Goal: Information Seeking & Learning: Learn about a topic

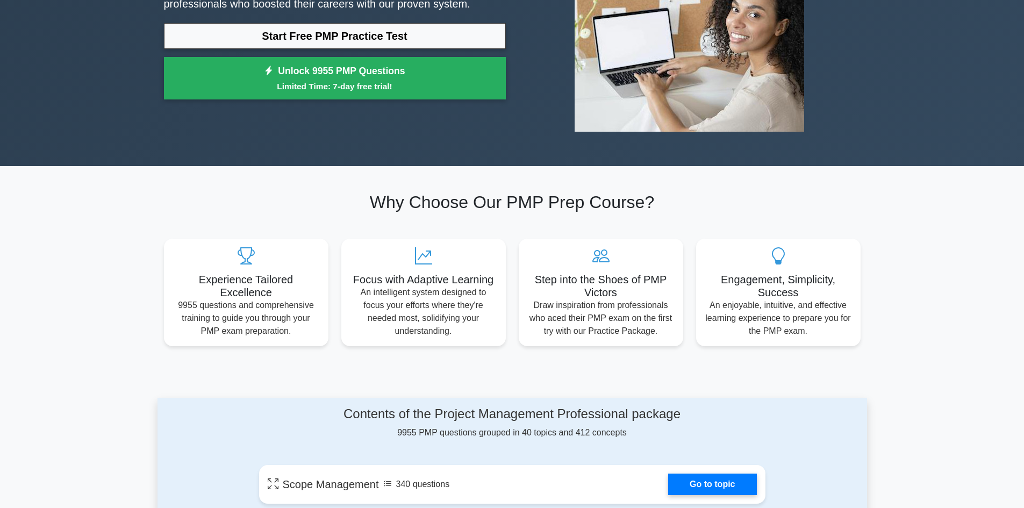
scroll to position [107, 0]
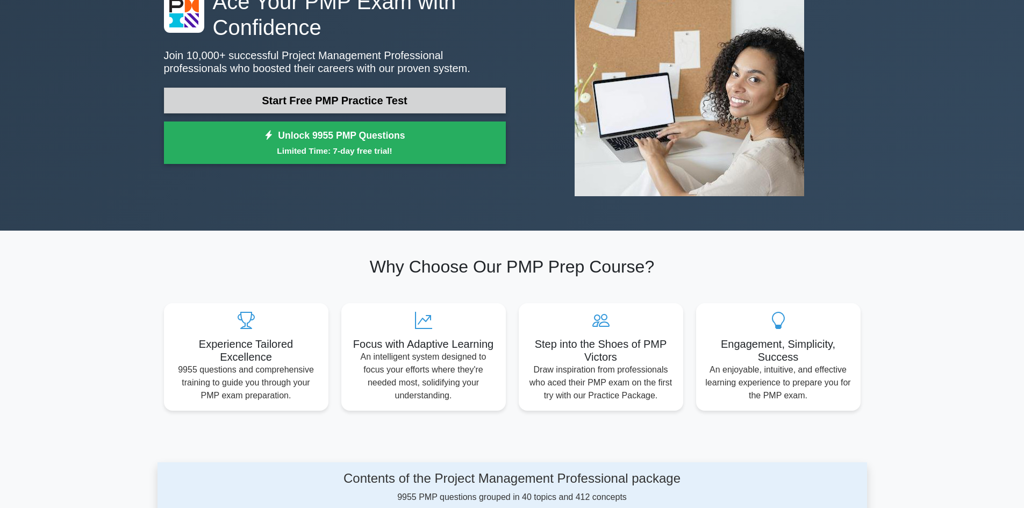
click at [358, 106] on link "Start Free PMP Practice Test" at bounding box center [335, 101] width 342 height 26
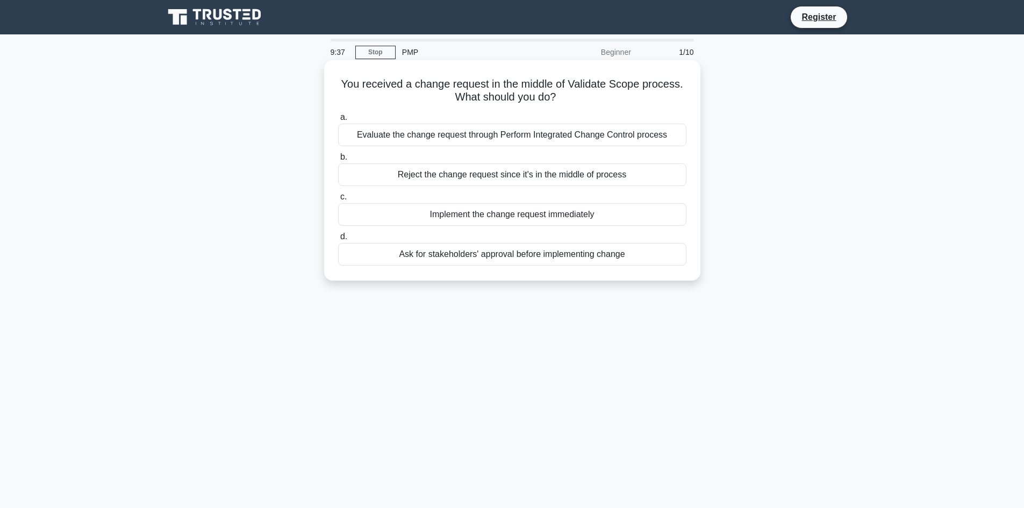
click at [661, 139] on div "Evaluate the change request through Perform Integrated Change Control process" at bounding box center [512, 135] width 348 height 23
click at [338, 121] on input "a. Evaluate the change request through Perform Integrated Change Control process" at bounding box center [338, 117] width 0 height 7
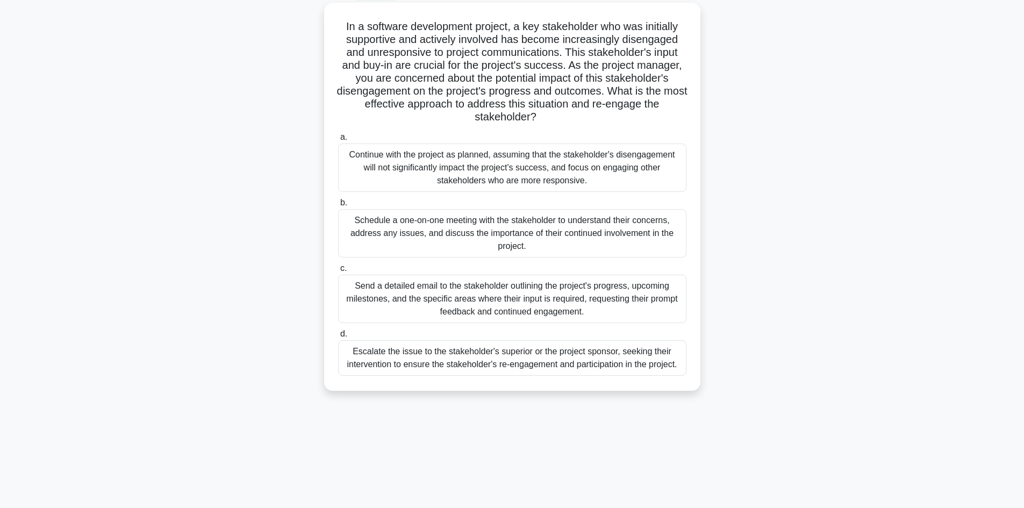
scroll to position [73, 0]
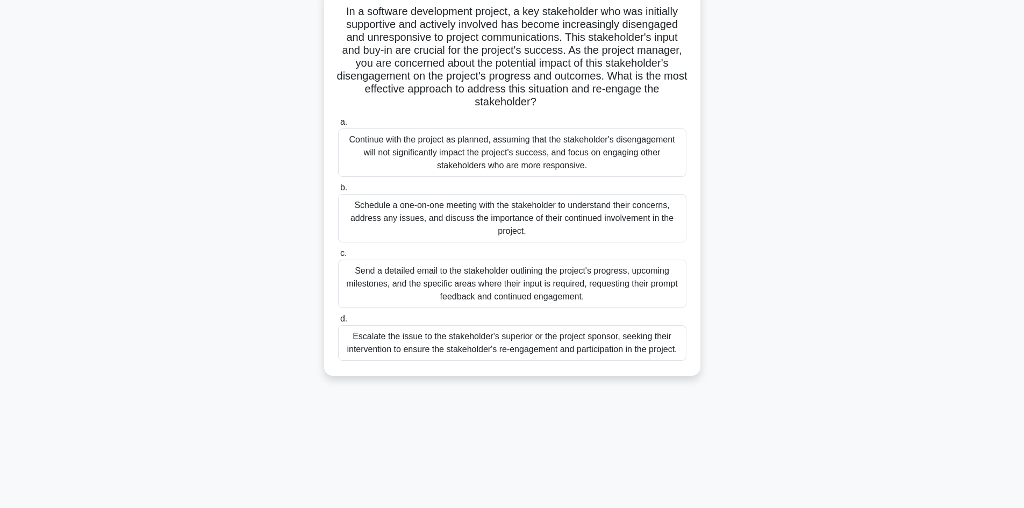
click at [494, 281] on div "Send a detailed email to the stakeholder outlining the project's progress, upco…" at bounding box center [512, 284] width 348 height 48
click at [338, 257] on input "c. Send a detailed email to the stakeholder outlining the project's progress, u…" at bounding box center [338, 253] width 0 height 7
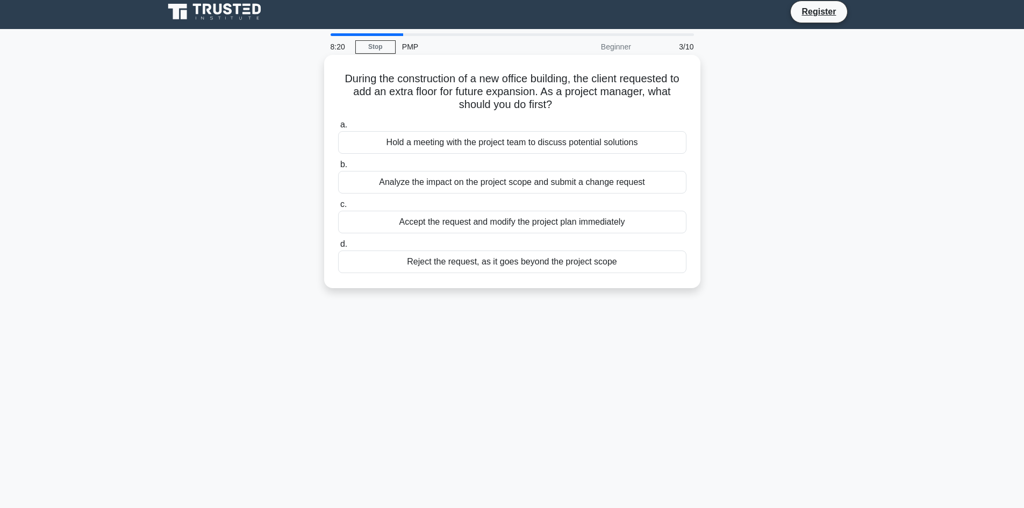
scroll to position [0, 0]
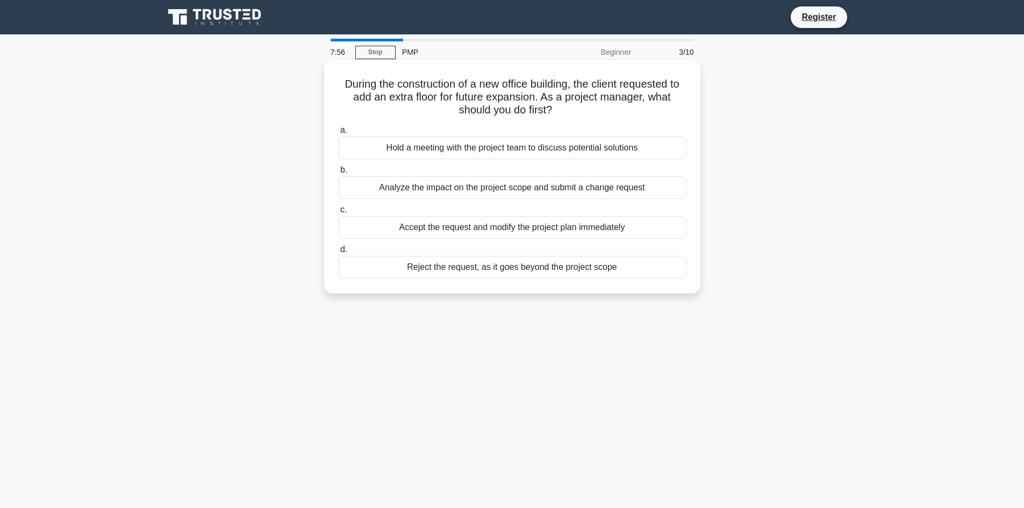
click at [533, 190] on div "Analyze the impact on the project scope and submit a change request" at bounding box center [512, 187] width 348 height 23
click at [338, 174] on input "b. Analyze the impact on the project scope and submit a change request" at bounding box center [338, 170] width 0 height 7
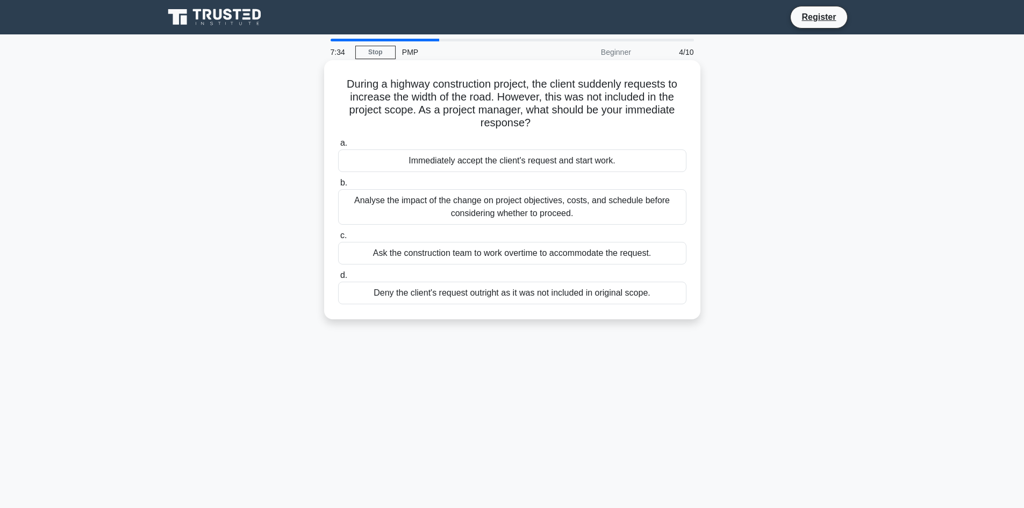
click at [539, 204] on div "Analyse the impact of the change on project objectives, costs, and schedule bef…" at bounding box center [512, 206] width 348 height 35
click at [338, 186] on input "b. Analyse the impact of the change on project objectives, costs, and schedule …" at bounding box center [338, 183] width 0 height 7
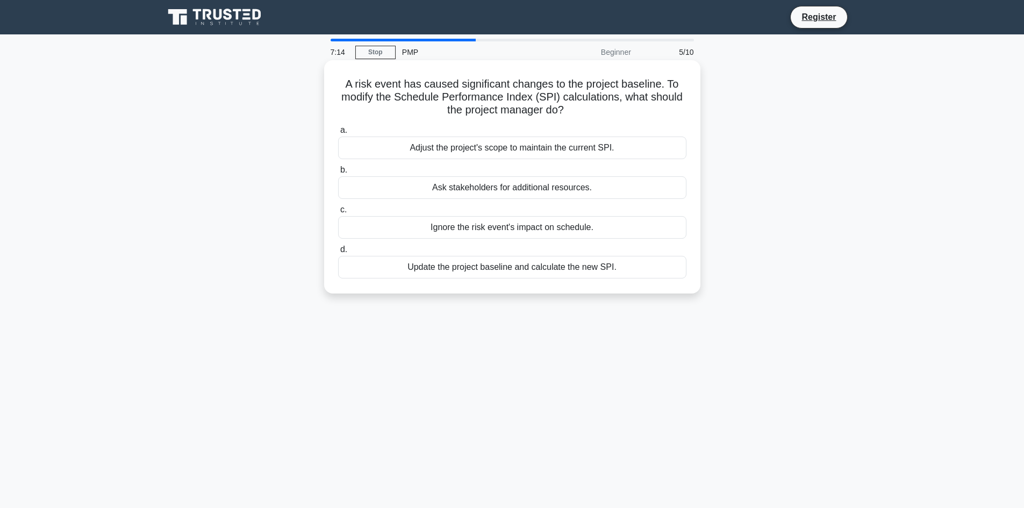
click at [565, 184] on div "Ask stakeholders for additional resources." at bounding box center [512, 187] width 348 height 23
click at [338, 174] on input "b. Ask stakeholders for additional resources." at bounding box center [338, 170] width 0 height 7
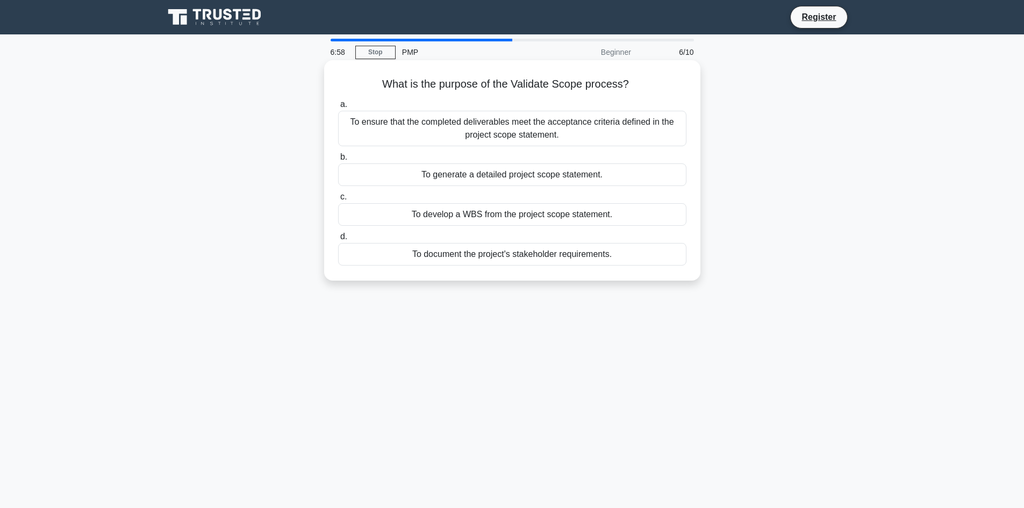
click at [590, 128] on div "To ensure that the completed deliverables meet the acceptance criteria defined …" at bounding box center [512, 128] width 348 height 35
click at [338, 108] on input "a. To ensure that the completed deliverables meet the acceptance criteria defin…" at bounding box center [338, 104] width 0 height 7
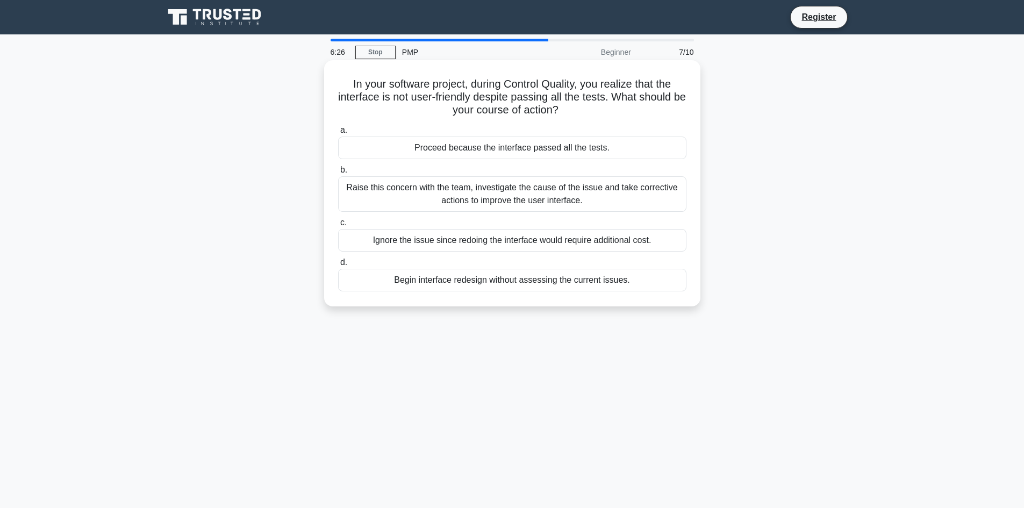
click at [520, 195] on div "Raise this concern with the team, investigate the cause of the issue and take c…" at bounding box center [512, 193] width 348 height 35
click at [338, 174] on input "b. Raise this concern with the team, investigate the cause of the issue and tak…" at bounding box center [338, 170] width 0 height 7
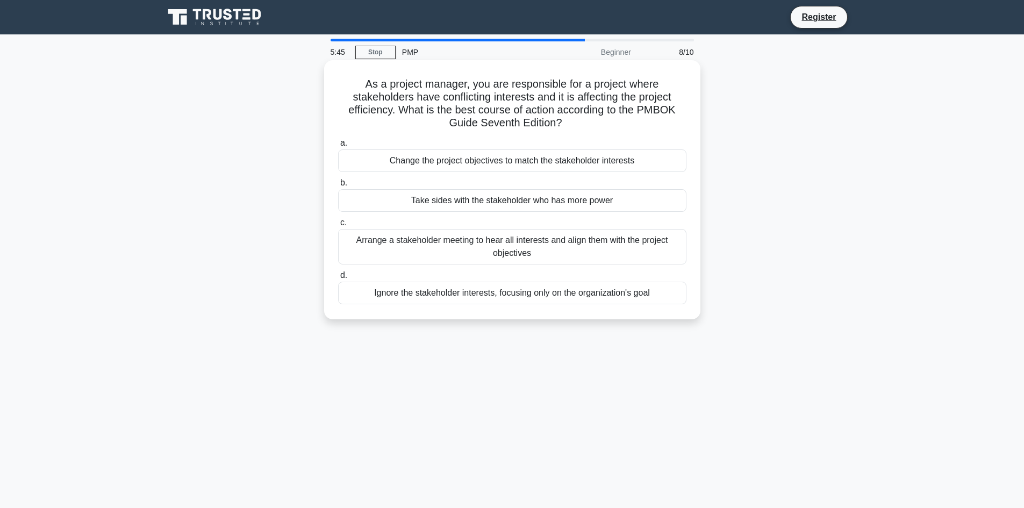
click at [523, 262] on div "Arrange a stakeholder meeting to hear all interests and align them with the pro…" at bounding box center [512, 246] width 348 height 35
click at [338, 226] on input "c. Arrange a stakeholder meeting to hear all interests and align them with the …" at bounding box center [338, 222] width 0 height 7
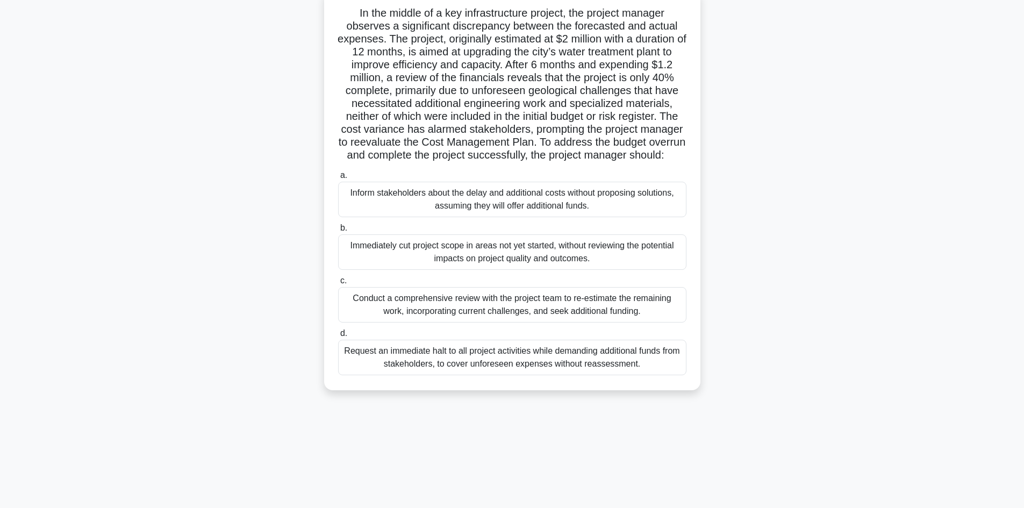
scroll to position [73, 0]
click at [539, 319] on div "Conduct a comprehensive review with the project team to re-estimate the remaini…" at bounding box center [512, 302] width 348 height 35
click at [338, 283] on input "c. Conduct a comprehensive review with the project team to re-estimate the rema…" at bounding box center [338, 279] width 0 height 7
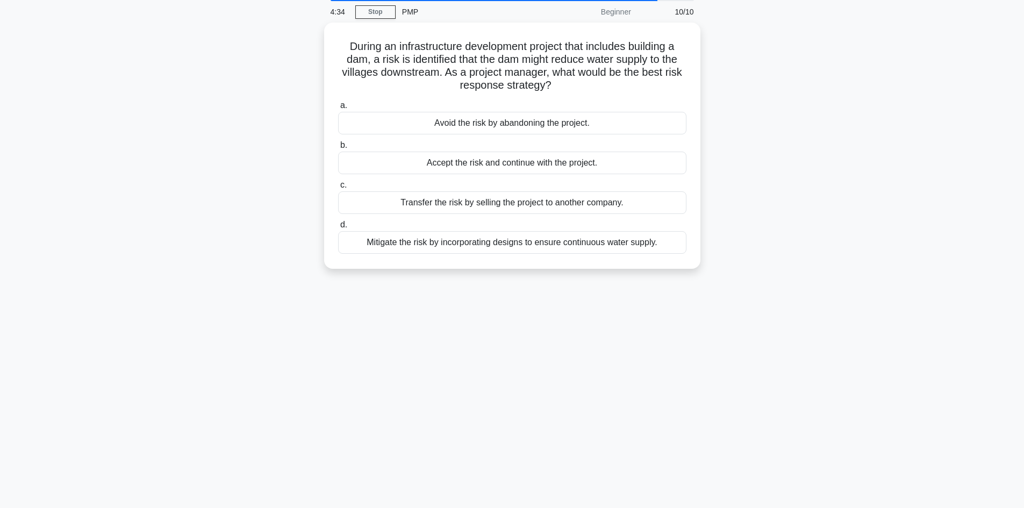
scroll to position [0, 0]
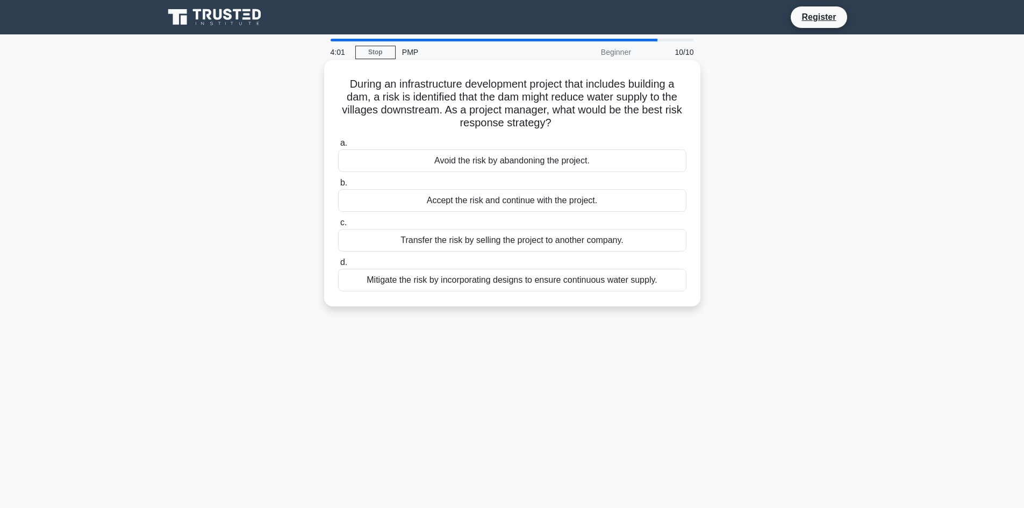
click at [521, 283] on div "Mitigate the risk by incorporating designs to ensure continuous water supply." at bounding box center [512, 280] width 348 height 23
click at [338, 266] on input "d. Mitigate the risk by incorporating designs to ensure continuous water supply." at bounding box center [338, 262] width 0 height 7
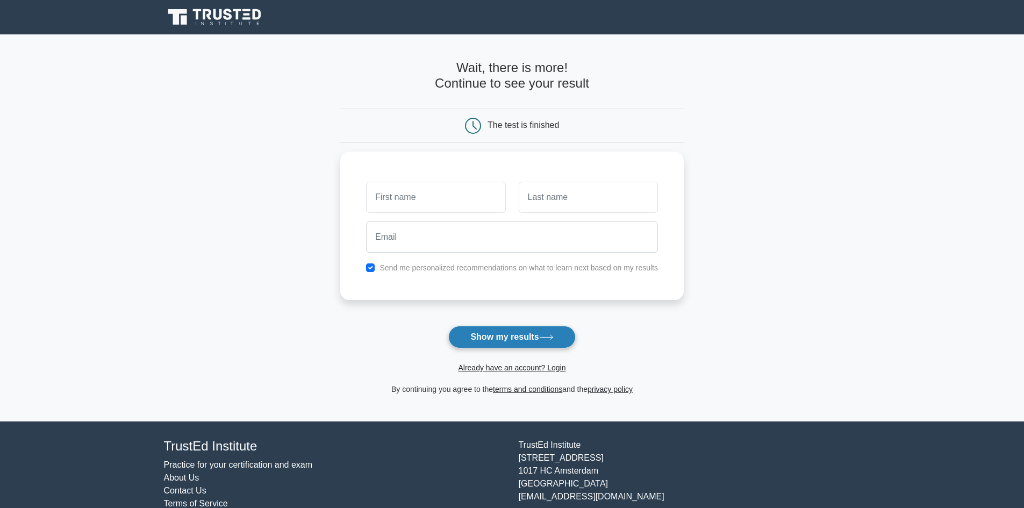
click at [510, 342] on button "Show my results" at bounding box center [511, 337] width 127 height 23
click at [421, 199] on input "text" at bounding box center [435, 194] width 139 height 31
type input "shailesh"
click at [569, 186] on input "text" at bounding box center [588, 194] width 139 height 31
type input "kalbele"
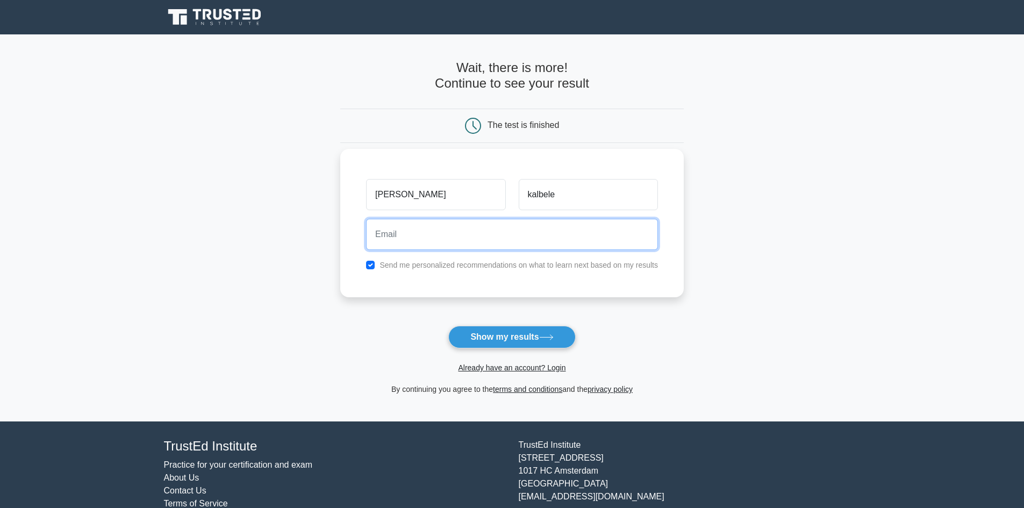
click at [392, 225] on input "email" at bounding box center [512, 234] width 292 height 31
type input "shailesh.kalbele@hotmail.com"
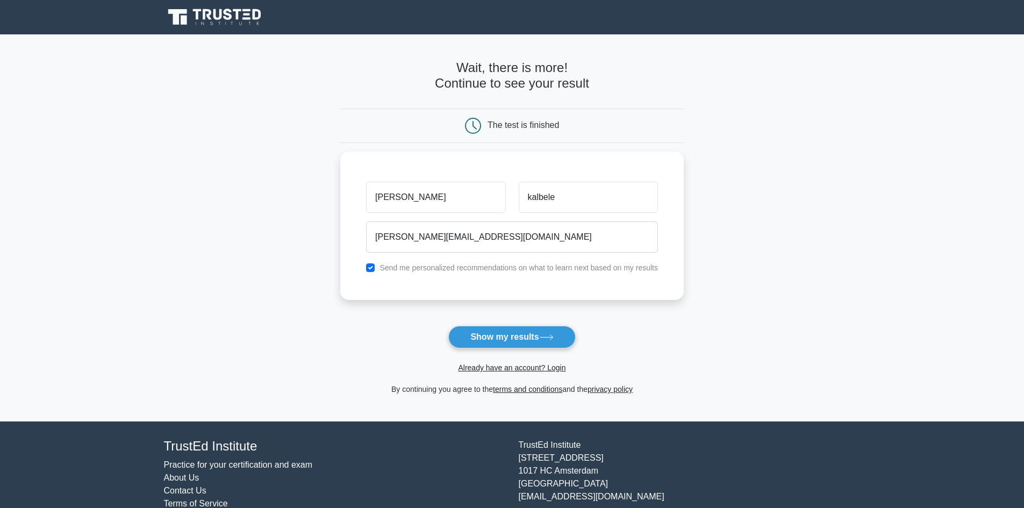
click at [507, 331] on button "Show my results" at bounding box center [511, 337] width 127 height 23
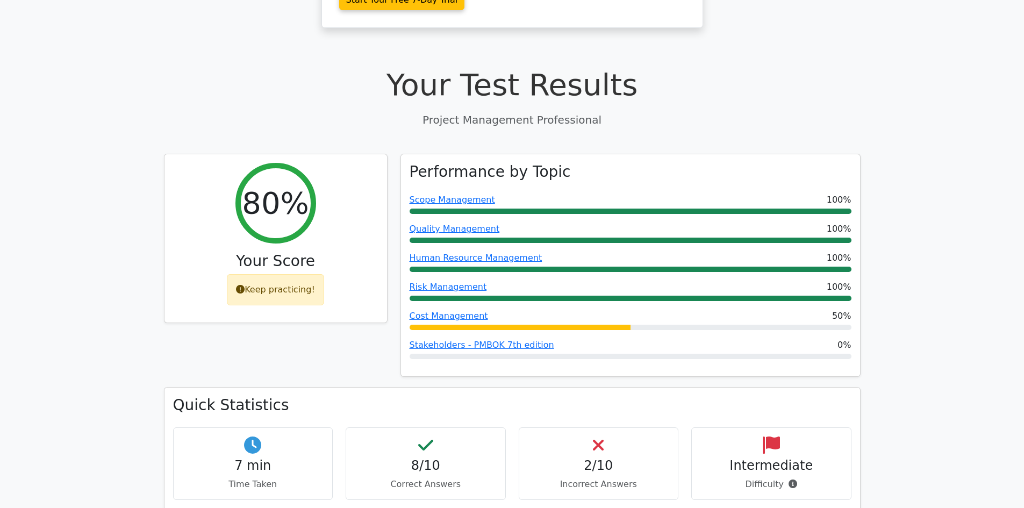
scroll to position [265, 0]
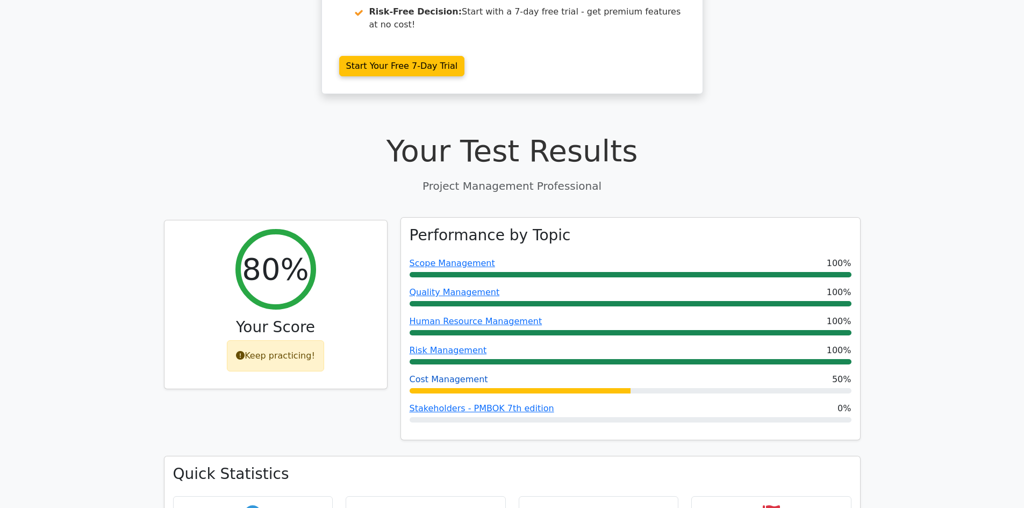
click at [440, 374] on link "Cost Management" at bounding box center [449, 379] width 78 height 10
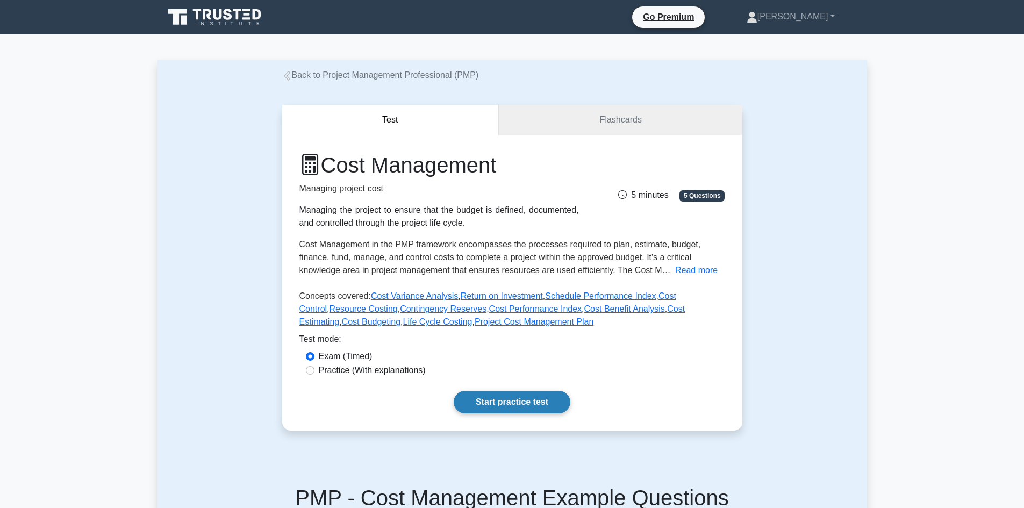
click at [513, 403] on link "Start practice test" at bounding box center [512, 402] width 117 height 23
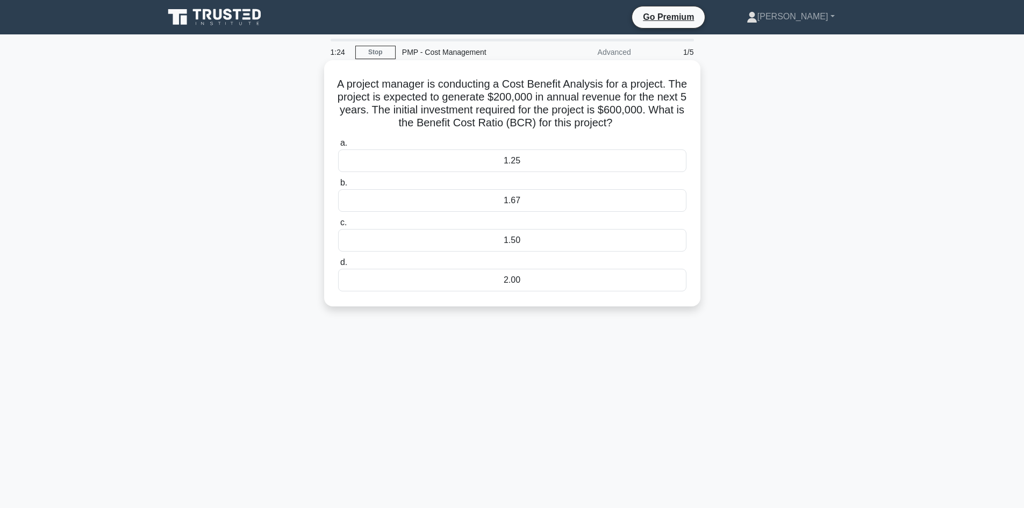
click at [508, 155] on div "1.25" at bounding box center [512, 160] width 348 height 23
click at [338, 147] on input "a. 1.25" at bounding box center [338, 143] width 0 height 7
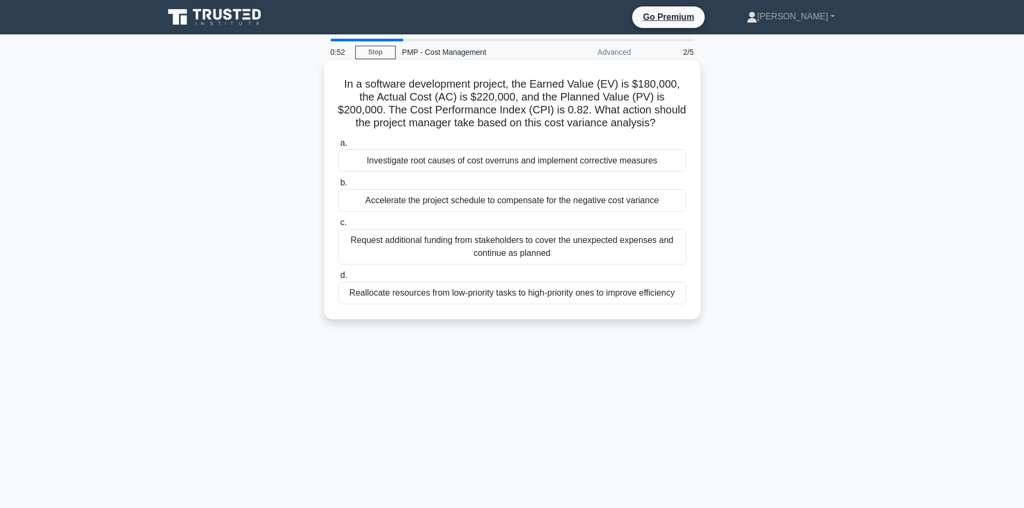
click at [575, 293] on div "Reallocate resources from low-priority tasks to high-priority ones to improve e…" at bounding box center [512, 293] width 348 height 23
click at [338, 279] on input "d. Reallocate resources from low-priority tasks to high-priority ones to improv…" at bounding box center [338, 275] width 0 height 7
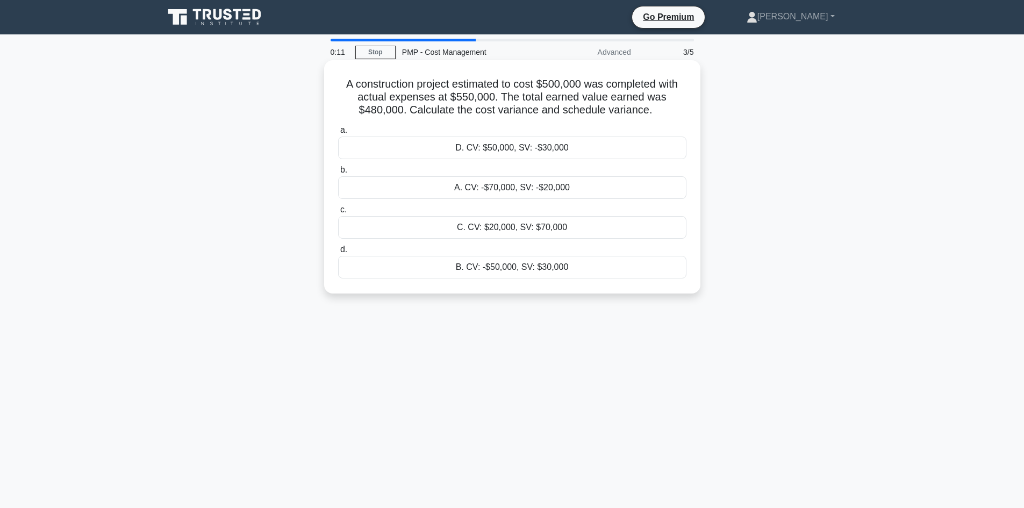
drag, startPoint x: 534, startPoint y: 191, endPoint x: 554, endPoint y: 211, distance: 27.7
click at [548, 212] on div "a. D. CV: $50,000, SV: -$30,000 b. A. CV: -$70,000, SV: -$20,000 c. d." at bounding box center [512, 200] width 361 height 159
click at [774, 206] on div "A construction project estimated to cost $500,000 was completed with actual exp…" at bounding box center [511, 186] width 709 height 246
click at [772, 125] on div "A construction project estimated to cost $500,000 was completed with actual exp…" at bounding box center [511, 186] width 709 height 246
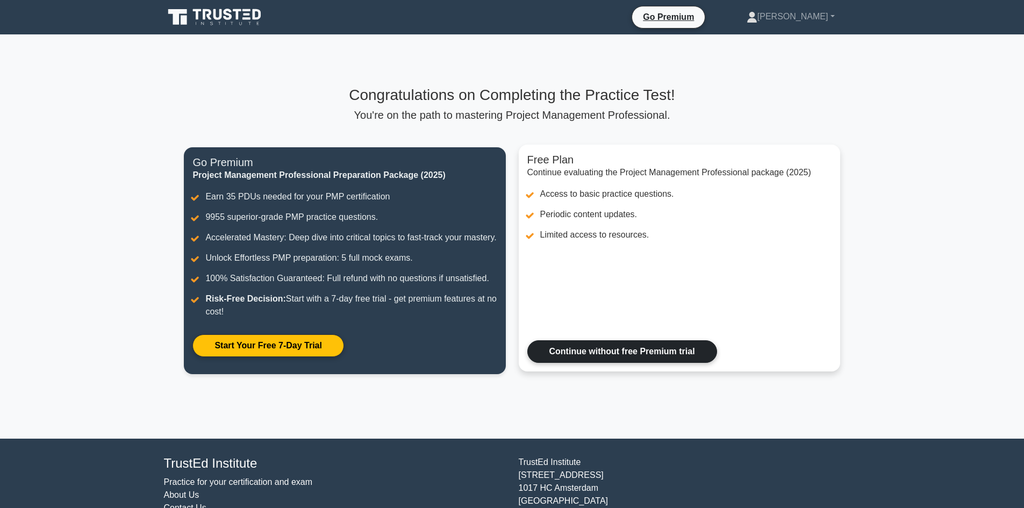
click at [614, 363] on link "Continue without free Premium trial" at bounding box center [622, 351] width 190 height 23
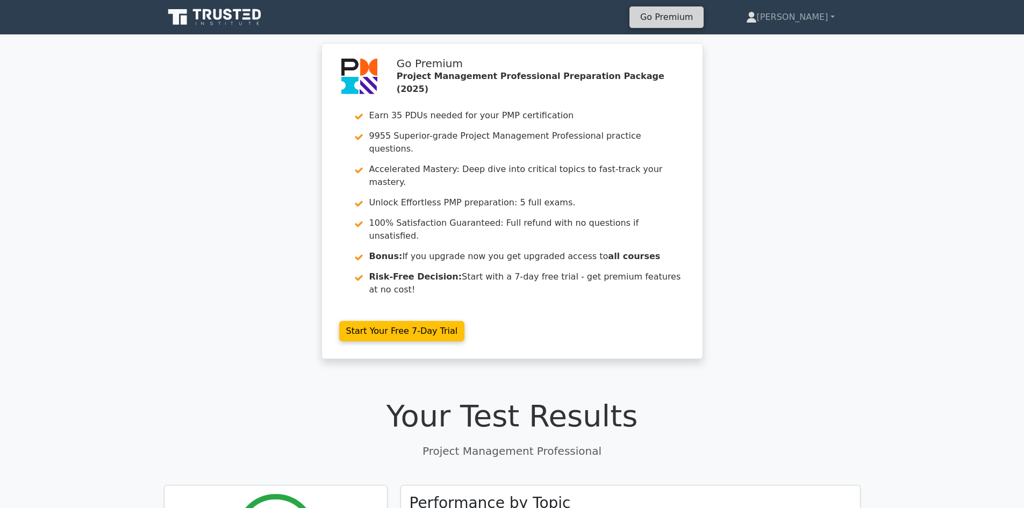
click at [699, 20] on link "Go Premium" at bounding box center [667, 17] width 66 height 15
